Goal: Task Accomplishment & Management: Manage account settings

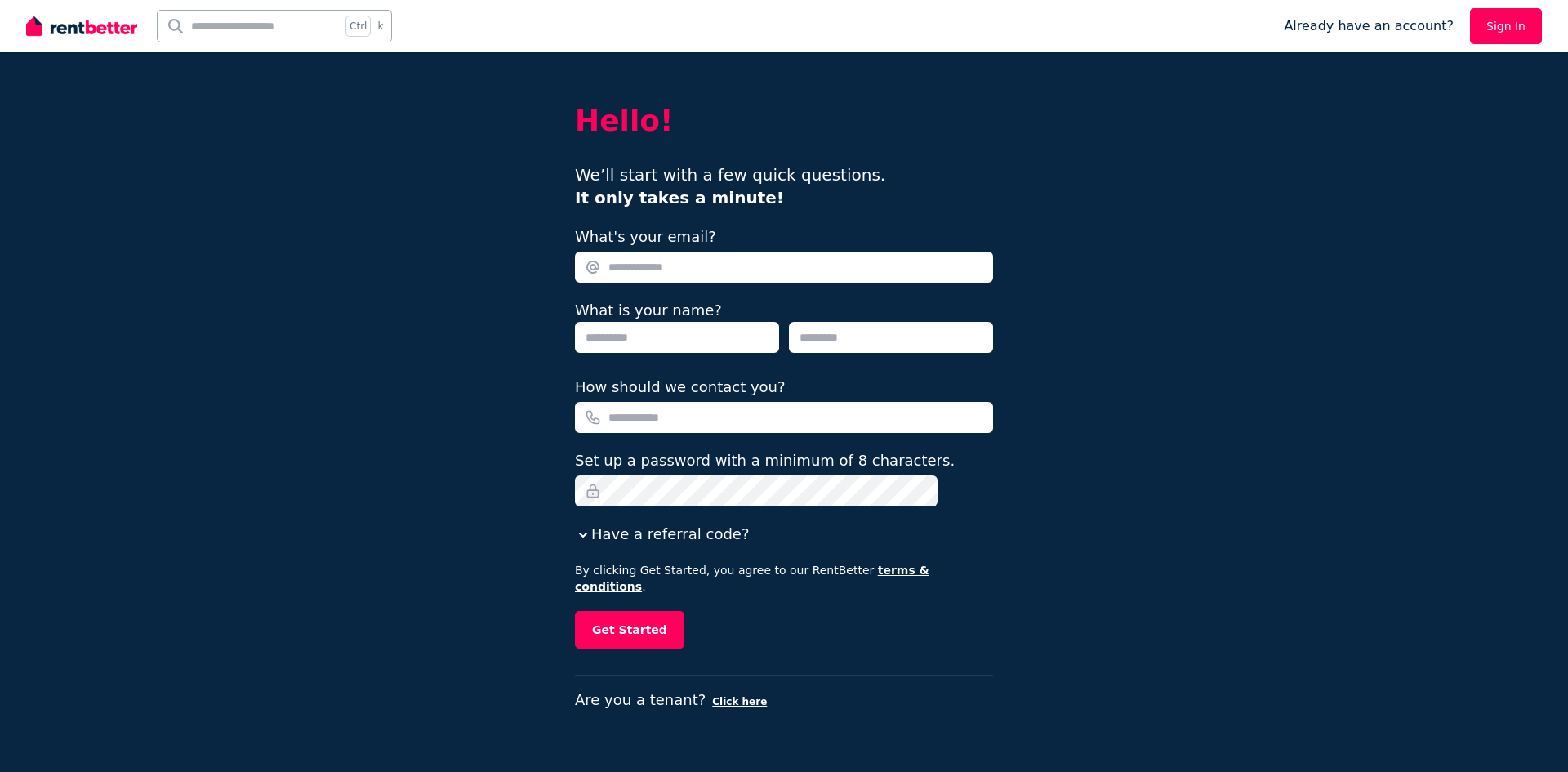
click at [1512, 24] on link "Sign In" at bounding box center [1505, 26] width 72 height 36
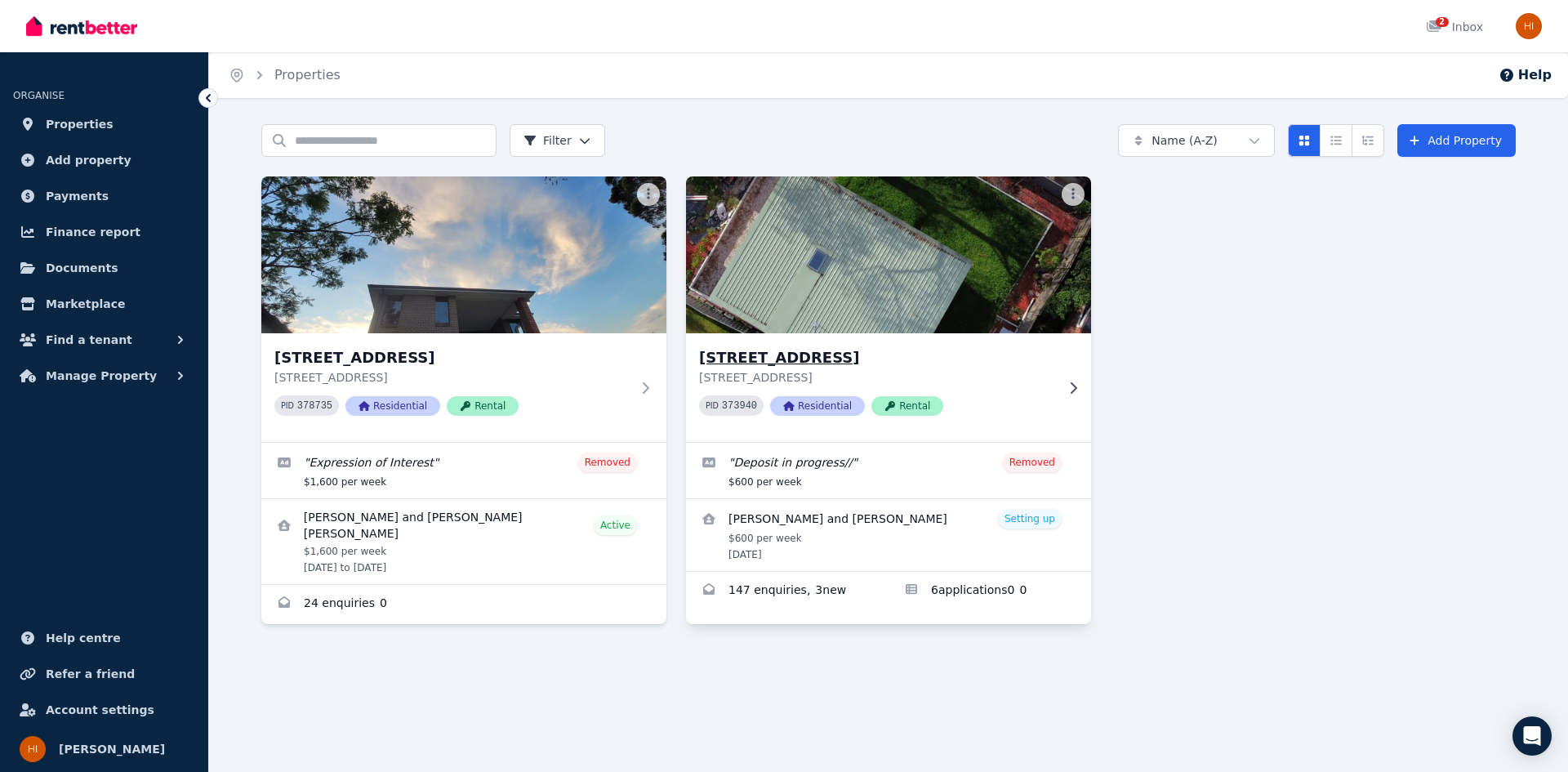
click at [977, 349] on h3 "[STREET_ADDRESS]" at bounding box center [877, 358] width 356 height 22
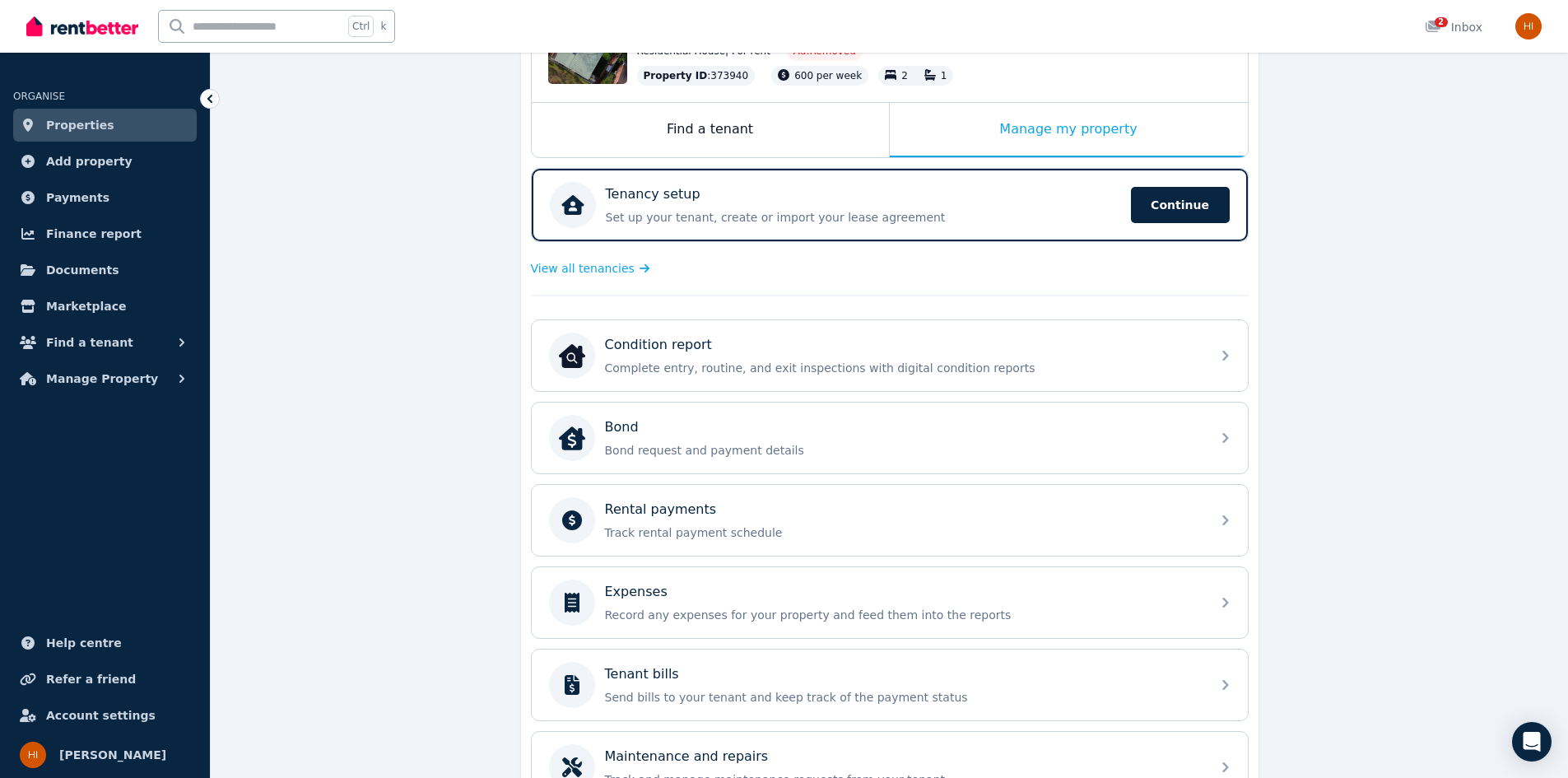
scroll to position [247, 0]
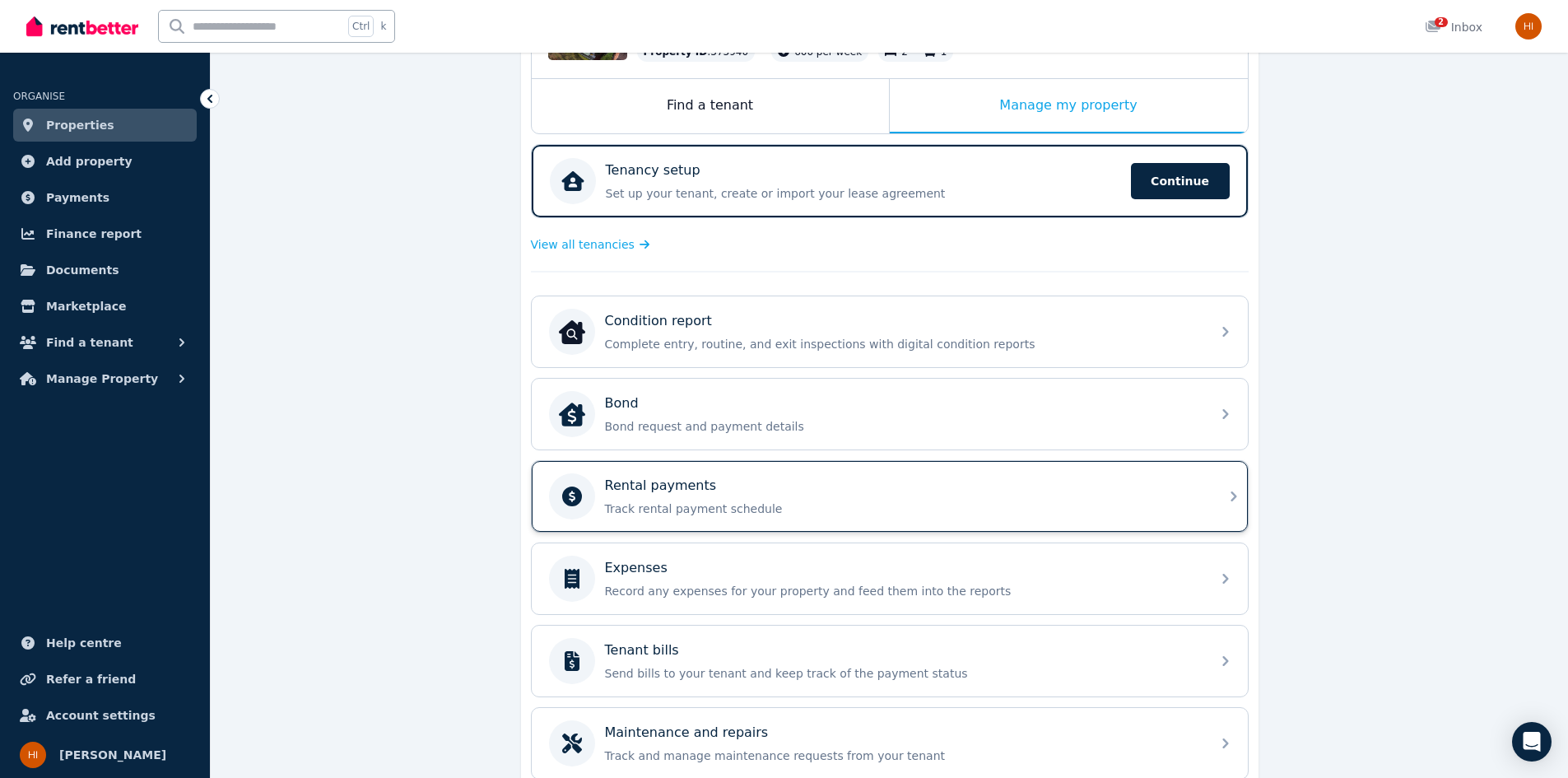
click at [902, 510] on p "Track rental payment schedule" at bounding box center [902, 508] width 596 height 16
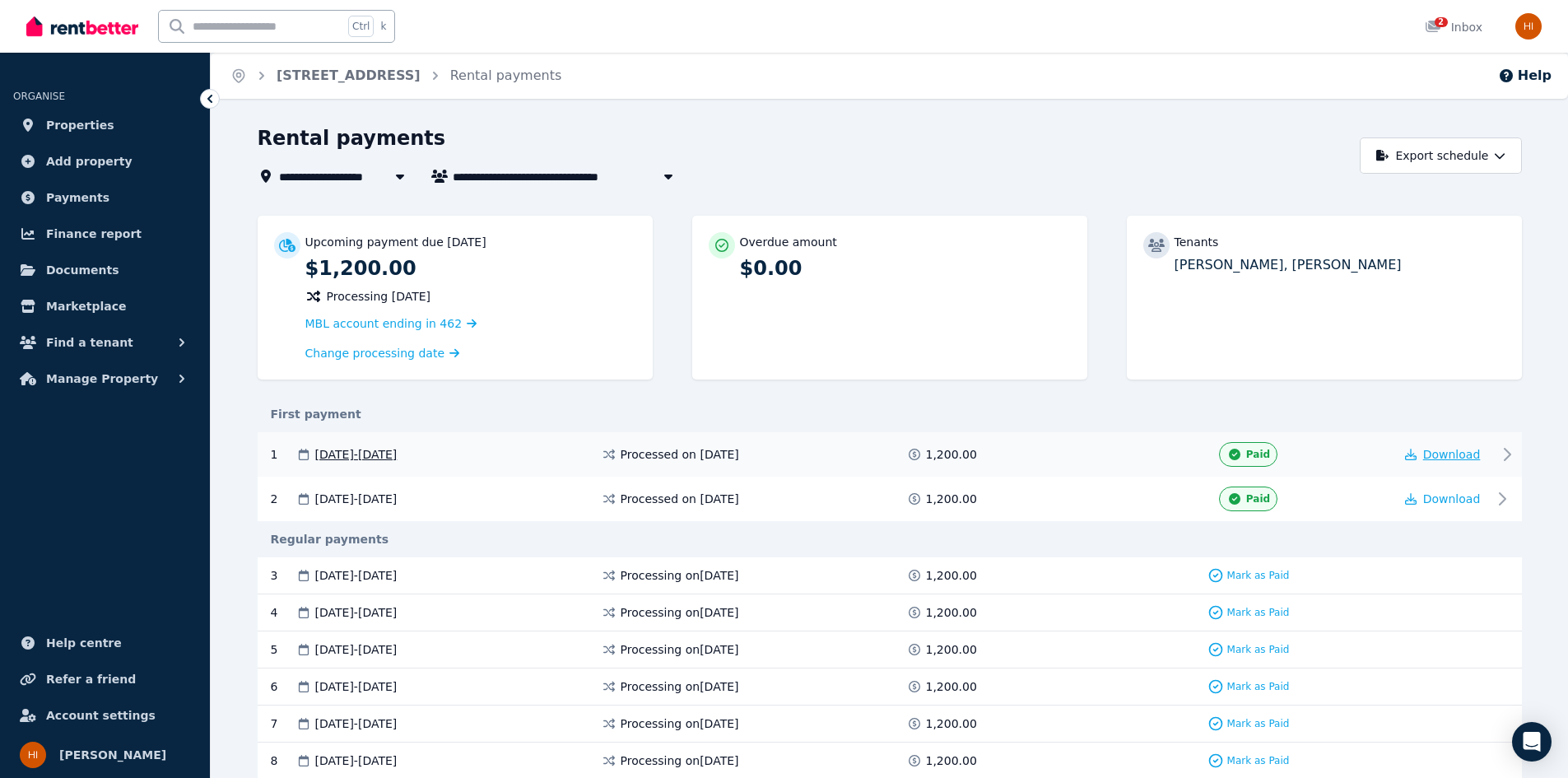
click at [1441, 449] on span "Download" at bounding box center [1451, 454] width 58 height 13
click at [1439, 496] on span "Download" at bounding box center [1451, 499] width 58 height 13
click at [1445, 495] on span "Download" at bounding box center [1451, 499] width 58 height 13
